Goal: Check status: Check status

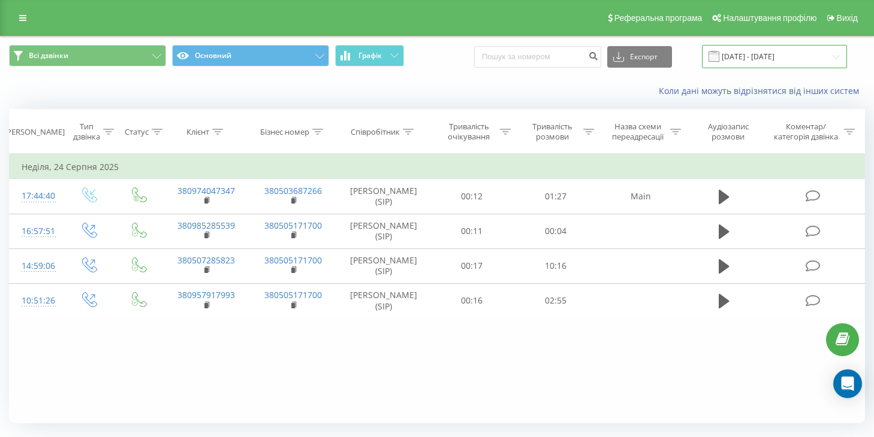
click at [777, 54] on input "[DATE] - [DATE]" at bounding box center [774, 56] width 145 height 23
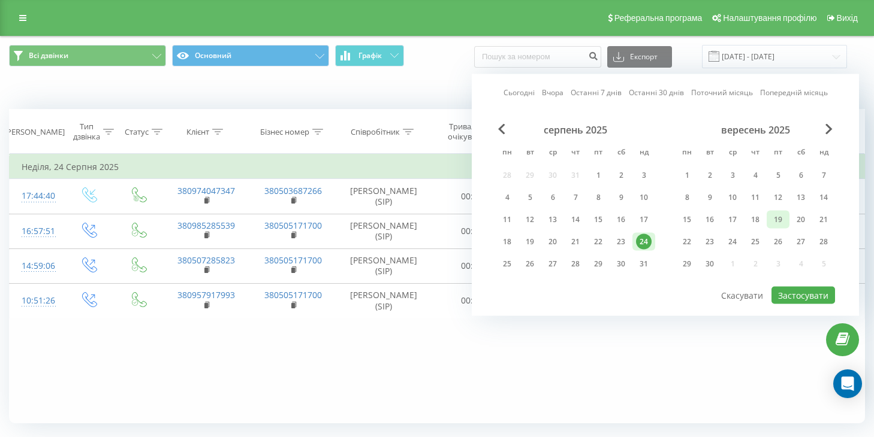
click at [774, 221] on div "19" at bounding box center [778, 220] width 16 height 16
click at [782, 222] on div "19" at bounding box center [778, 220] width 16 height 16
click at [798, 298] on button "Застосувати" at bounding box center [803, 295] width 64 height 17
type input "[DATE] - [DATE]"
